Goal: Information Seeking & Learning: Learn about a topic

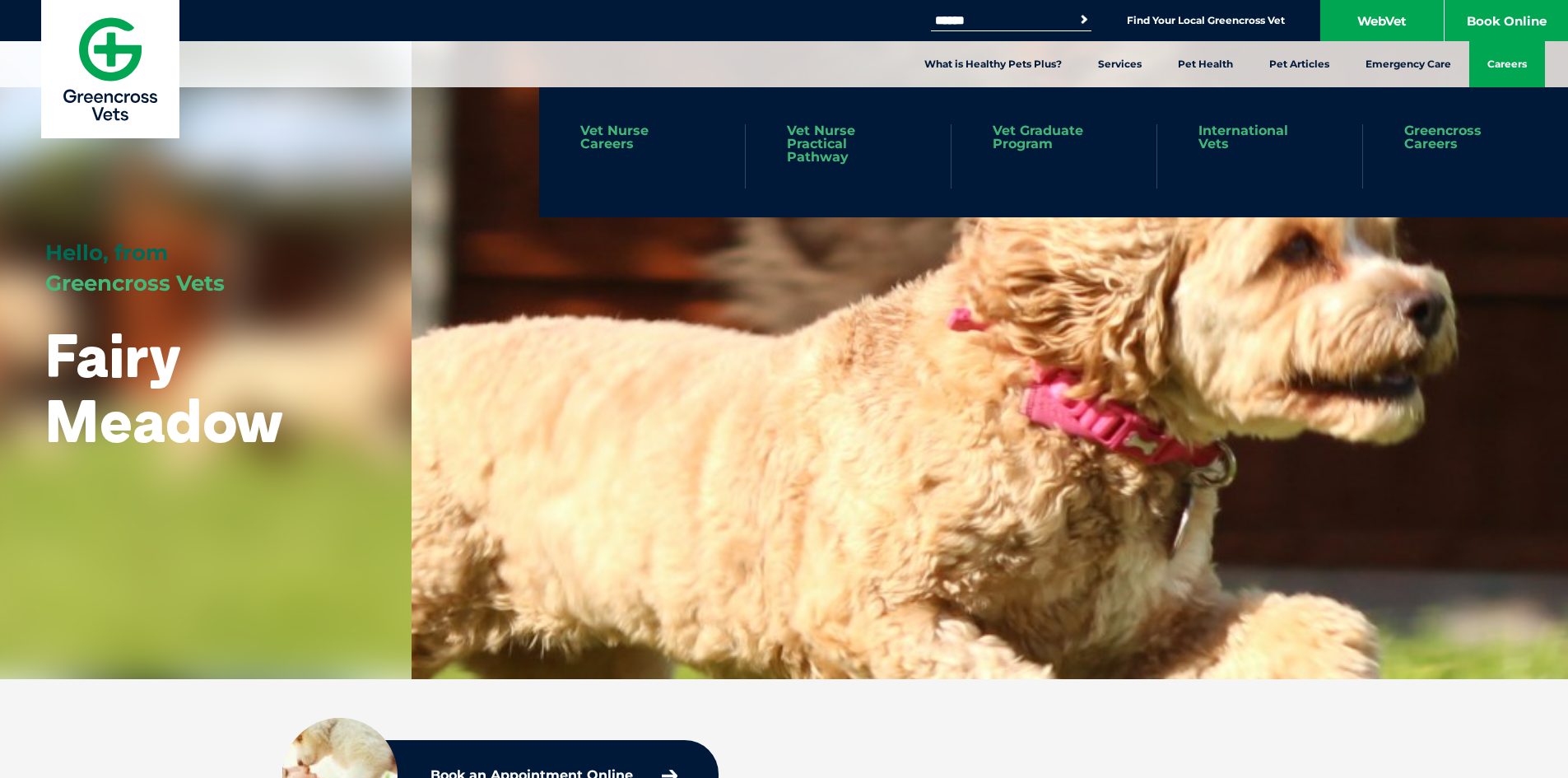
click at [1490, 61] on link "Careers" at bounding box center [1506, 64] width 76 height 46
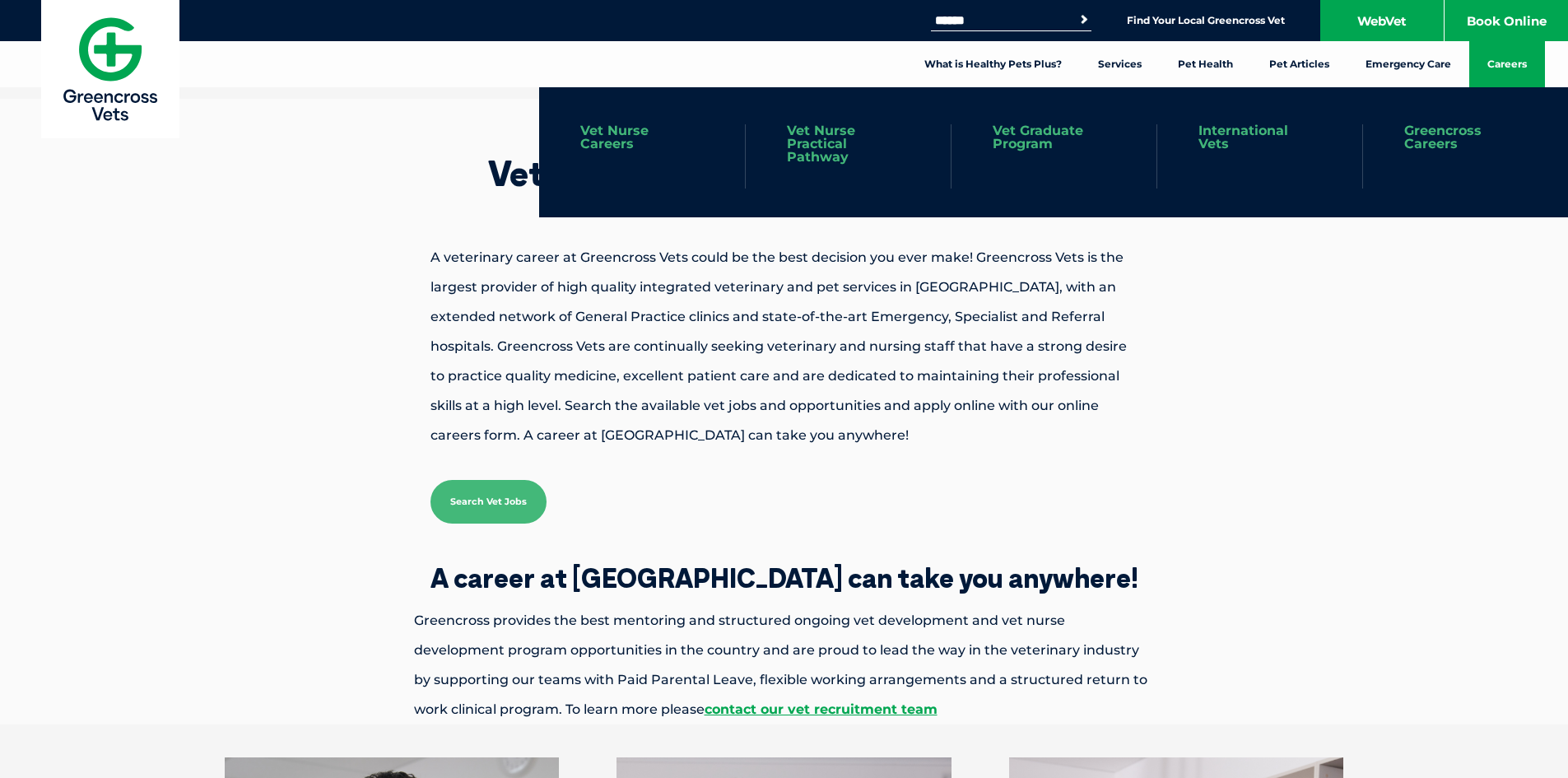
click at [1455, 129] on link "Greencross Careers" at bounding box center [1465, 137] width 123 height 26
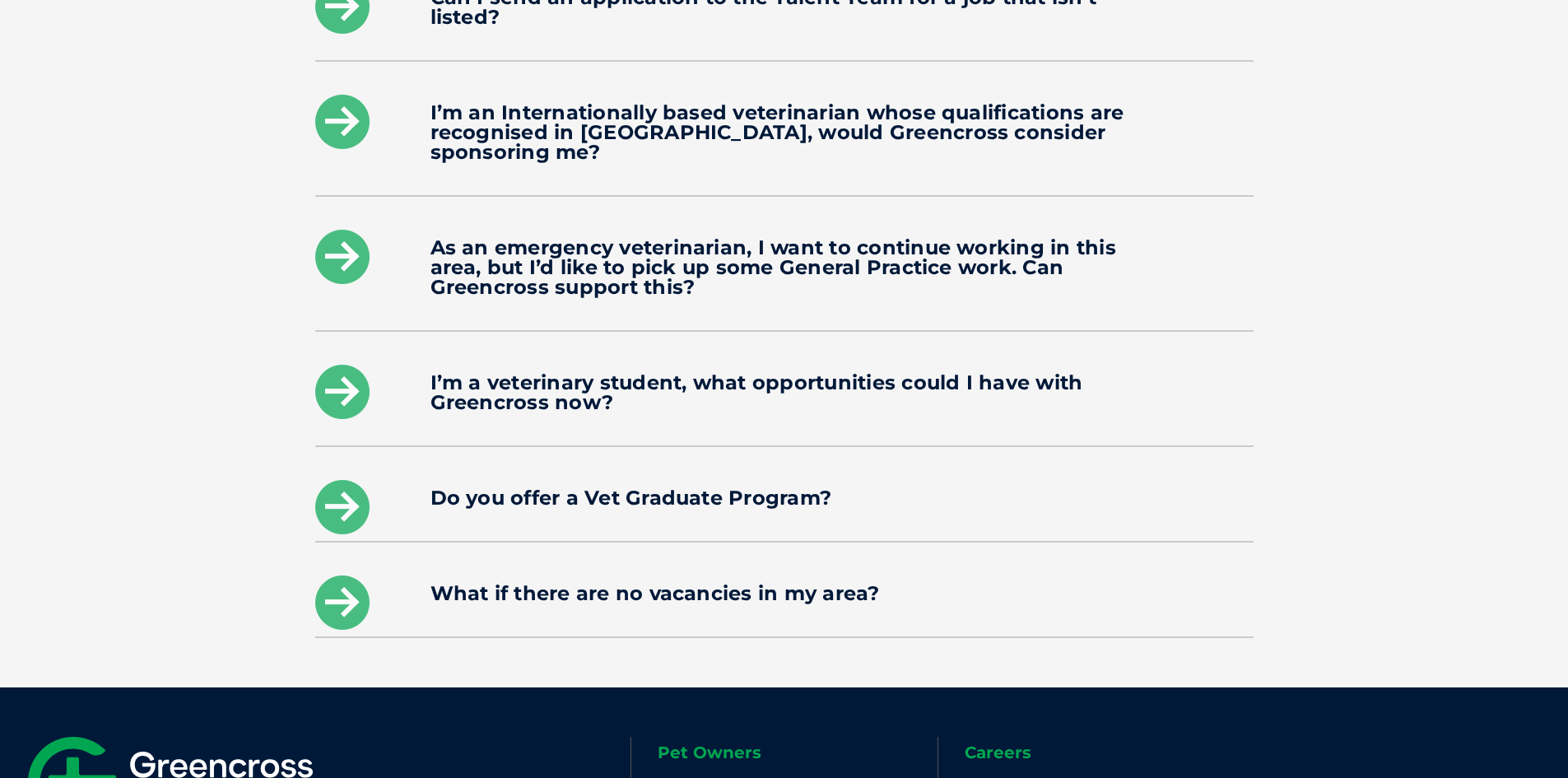
scroll to position [2690, 0]
